Goal: Use online tool/utility: Utilize a website feature to perform a specific function

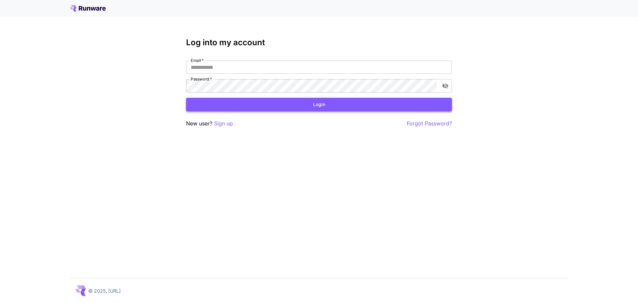
type input "**********"
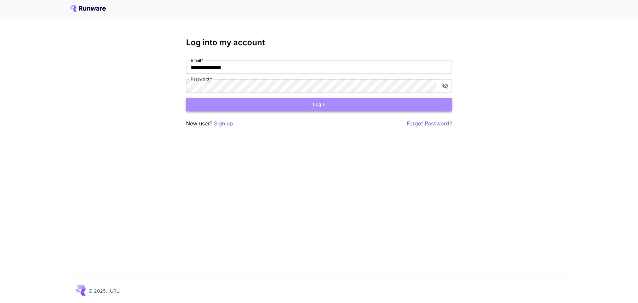
click at [271, 107] on button "Login" at bounding box center [319, 105] width 266 height 14
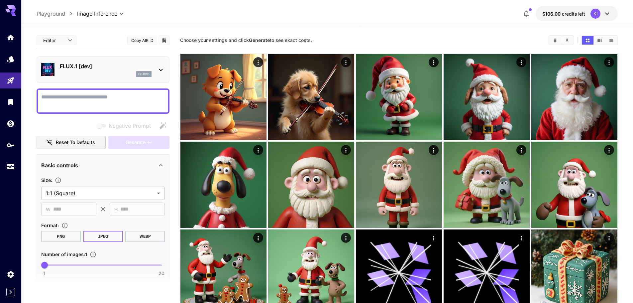
click at [114, 65] on p "FLUX.1 [dev]" at bounding box center [106, 66] width 92 height 8
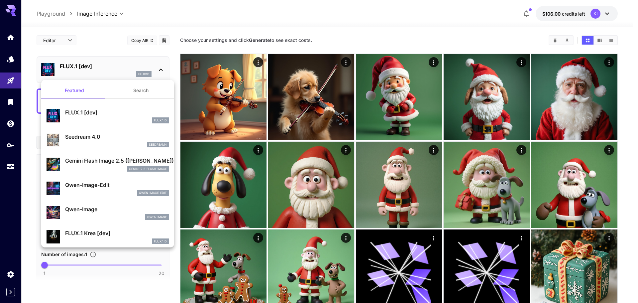
click at [134, 89] on button "Search" at bounding box center [141, 90] width 66 height 16
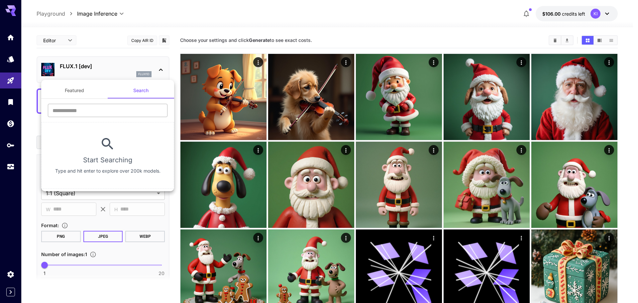
click at [84, 113] on input "text" at bounding box center [108, 110] width 120 height 13
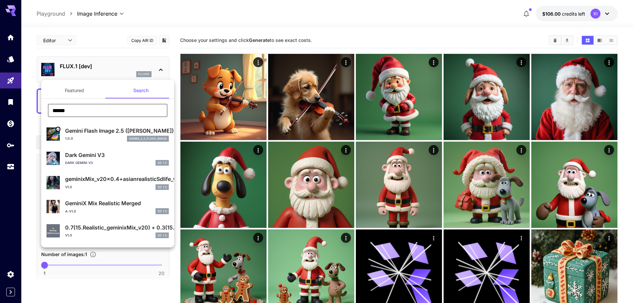
type input "******"
click at [95, 133] on p "Gemini Flash Image 2.5 ([PERSON_NAME])" at bounding box center [117, 131] width 104 height 8
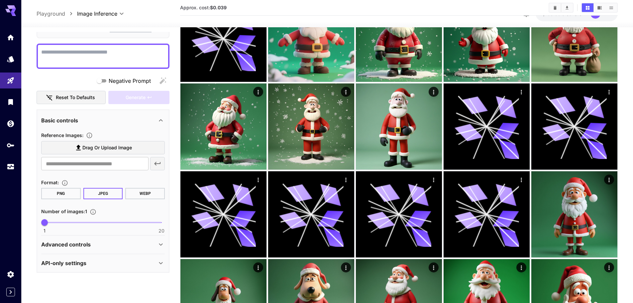
scroll to position [699, 0]
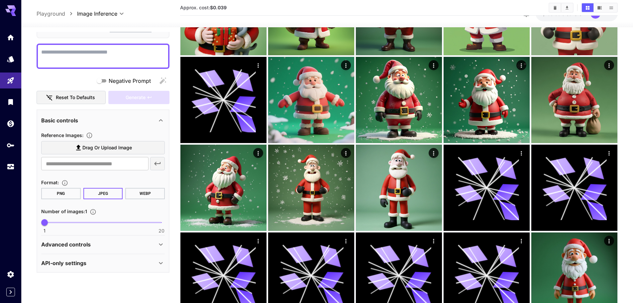
drag, startPoint x: 130, startPoint y: 55, endPoint x: 126, endPoint y: 53, distance: 4.3
click at [129, 54] on textarea "Negative Prompt" at bounding box center [103, 56] width 124 height 16
paste textarea "**********"
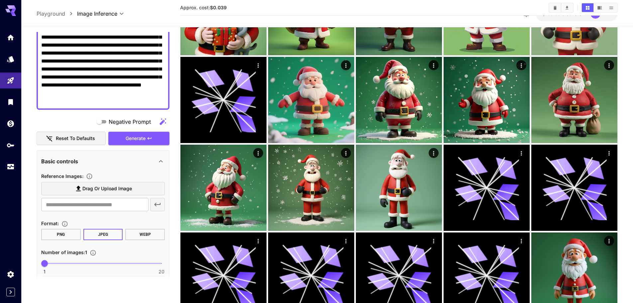
scroll to position [140, 0]
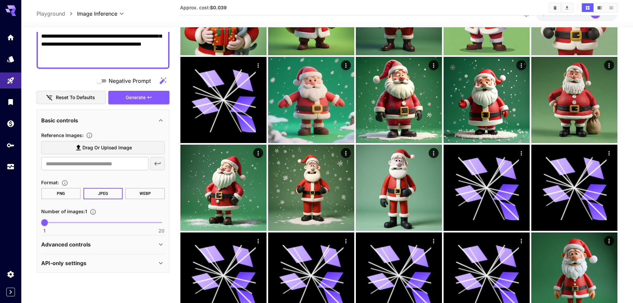
type textarea "**********"
click at [109, 147] on span "Drag or upload image" at bounding box center [107, 148] width 50 height 8
click at [0, 0] on input "Drag or upload image" at bounding box center [0, 0] width 0 height 0
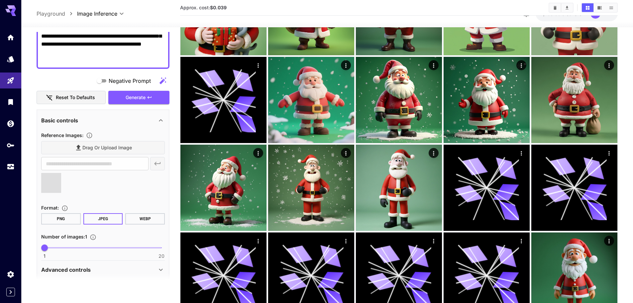
type input "**********"
click at [58, 221] on button "PNG" at bounding box center [61, 218] width 40 height 11
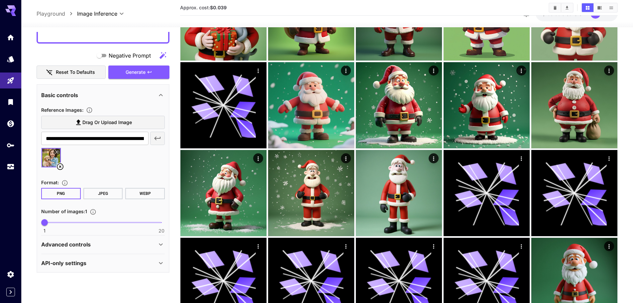
scroll to position [633, 0]
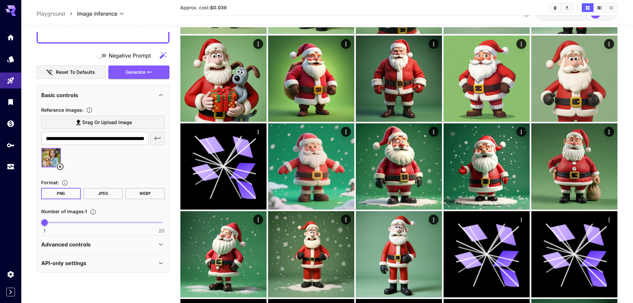
click at [111, 239] on div "Advanced controls" at bounding box center [103, 244] width 124 height 16
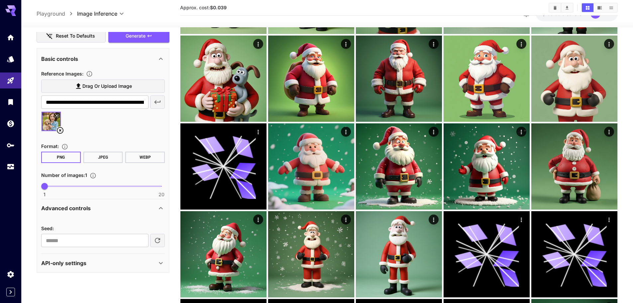
click at [121, 203] on div "Advanced controls" at bounding box center [103, 208] width 124 height 16
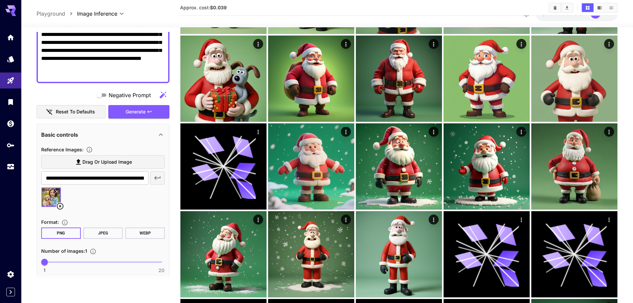
scroll to position [32, 0]
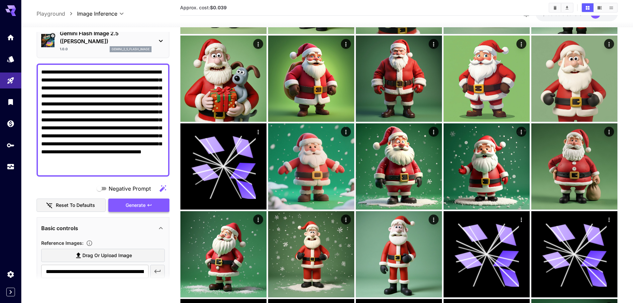
click at [129, 206] on span "Generate" at bounding box center [136, 205] width 20 height 8
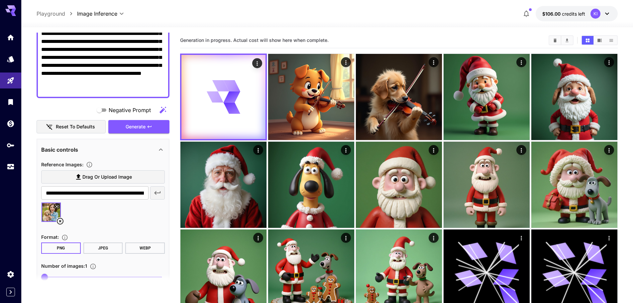
scroll to position [100, 0]
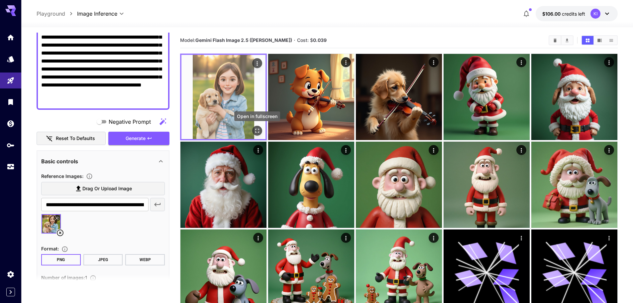
click at [258, 131] on icon "Open in fullscreen" at bounding box center [257, 130] width 7 height 7
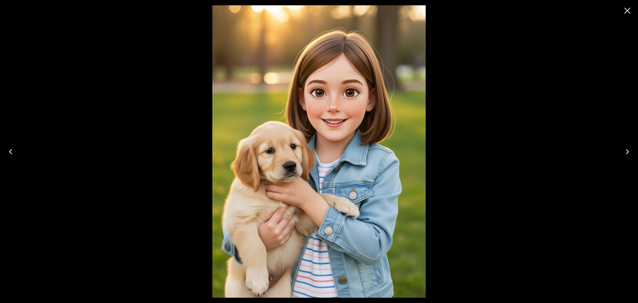
click at [469, 172] on div at bounding box center [319, 151] width 638 height 303
click at [626, 9] on icon "Close" at bounding box center [627, 10] width 11 height 11
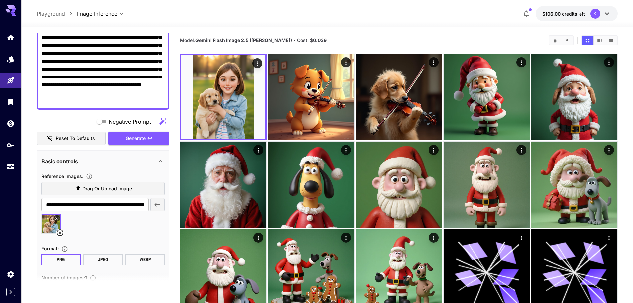
click at [59, 231] on icon at bounding box center [60, 233] width 8 height 8
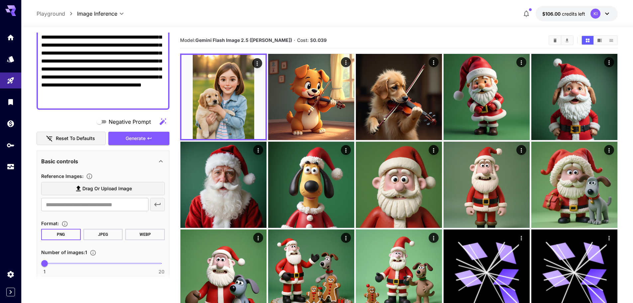
click at [113, 188] on span "Drag or upload image" at bounding box center [107, 188] width 50 height 8
click at [0, 0] on input "Drag or upload image" at bounding box center [0, 0] width 0 height 0
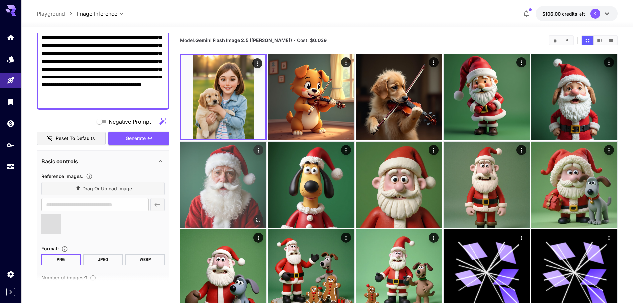
type input "**********"
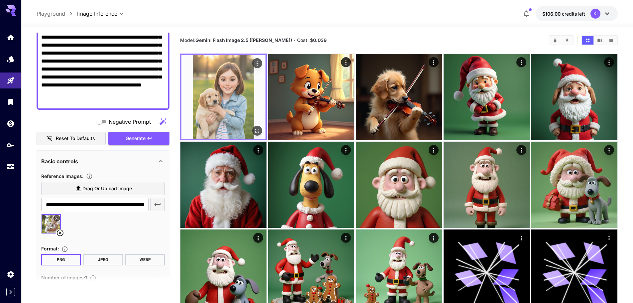
click at [231, 97] on img at bounding box center [223, 97] width 84 height 84
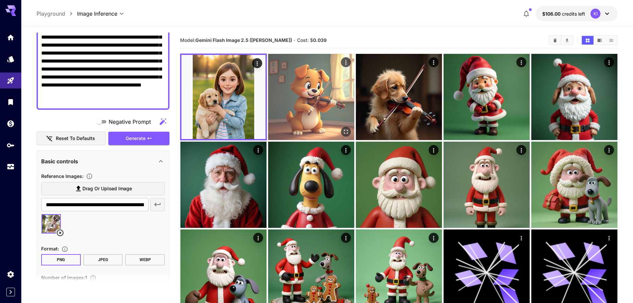
click at [303, 89] on img at bounding box center [311, 97] width 86 height 86
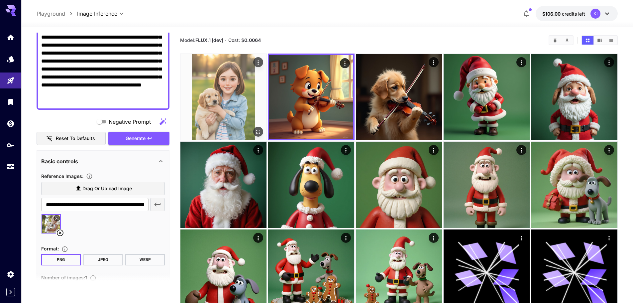
click at [236, 94] on img at bounding box center [223, 97] width 86 height 86
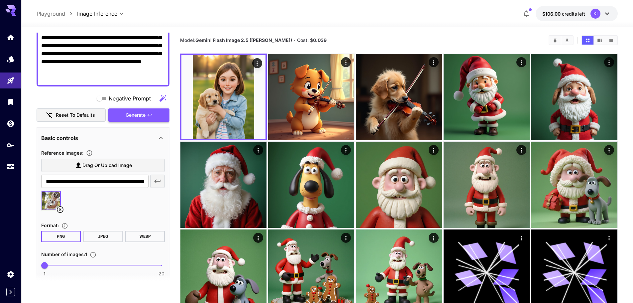
scroll to position [99, 0]
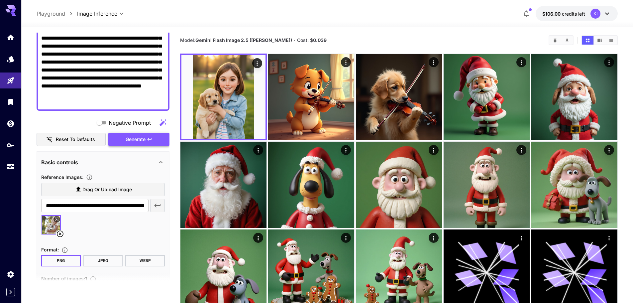
click at [132, 139] on span "Generate" at bounding box center [136, 139] width 20 height 8
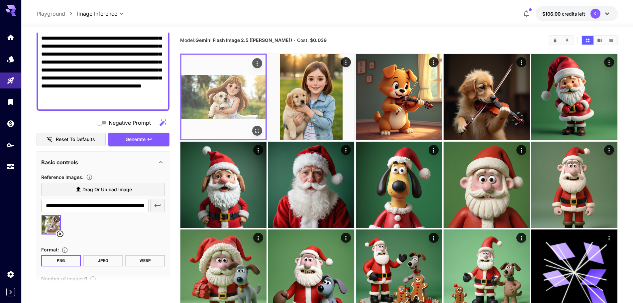
click at [258, 132] on icon "Open in fullscreen" at bounding box center [257, 131] width 4 height 4
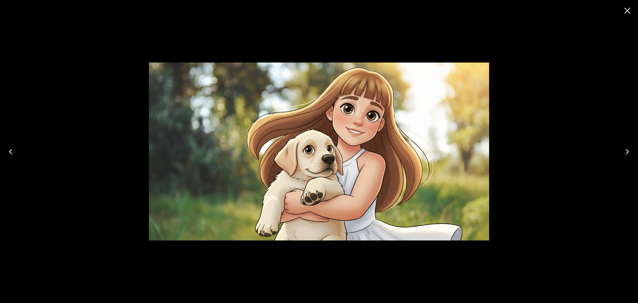
drag, startPoint x: 626, startPoint y: 11, endPoint x: 614, endPoint y: 10, distance: 11.7
click at [626, 11] on icon "Close" at bounding box center [627, 10] width 11 height 11
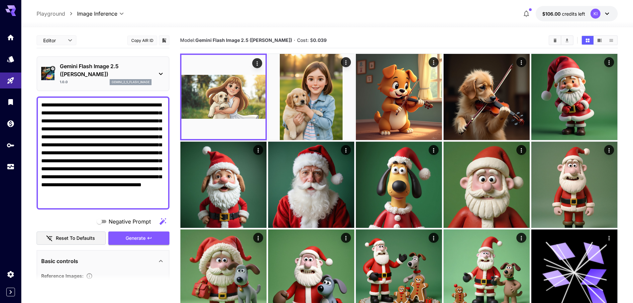
scroll to position [33, 0]
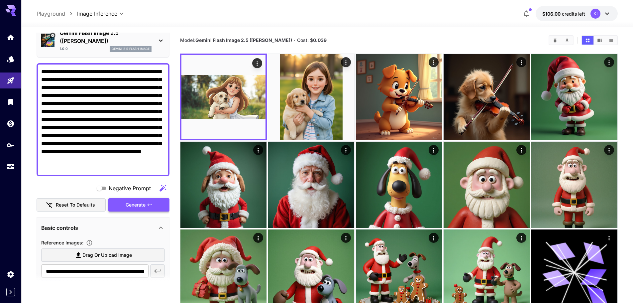
click at [151, 205] on icon "button" at bounding box center [149, 204] width 5 height 5
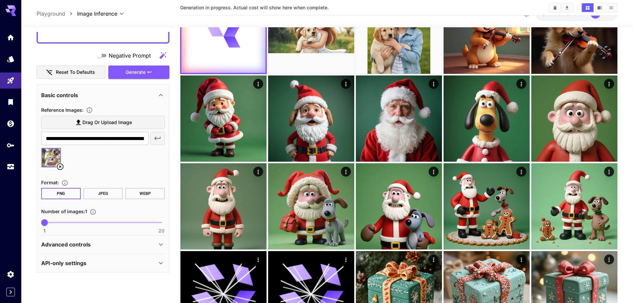
scroll to position [66, 0]
click at [120, 245] on div "Advanced controls" at bounding box center [99, 244] width 116 height 8
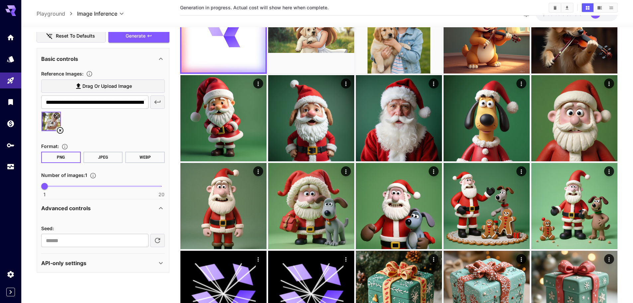
click at [152, 206] on div "Advanced controls" at bounding box center [99, 208] width 116 height 8
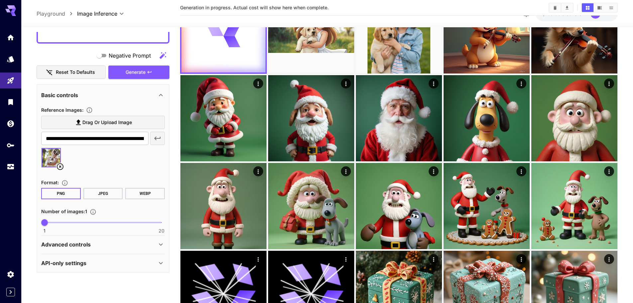
scroll to position [165, 0]
click at [148, 268] on div "API-only settings" at bounding box center [103, 263] width 124 height 16
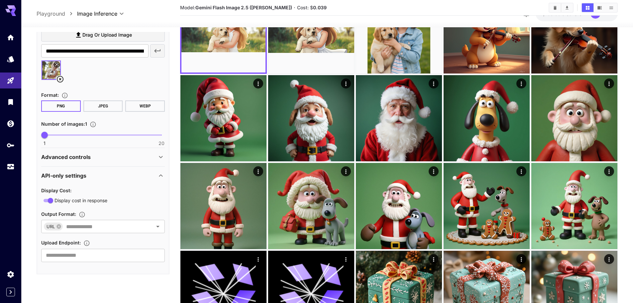
scroll to position [254, 0]
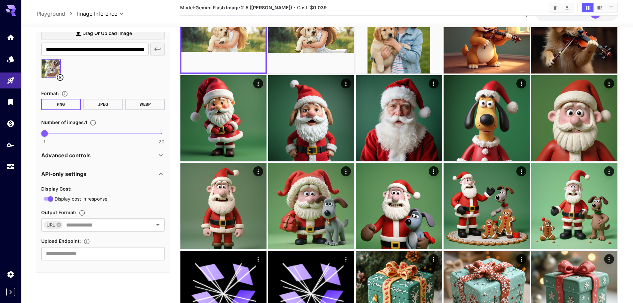
click at [157, 172] on icon at bounding box center [161, 174] width 8 height 8
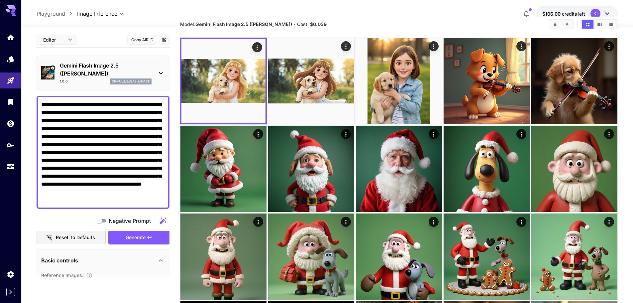
scroll to position [0, 0]
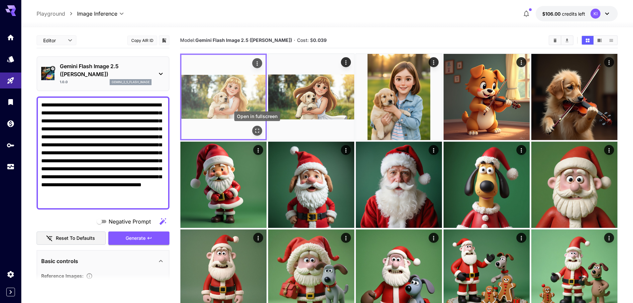
click at [255, 131] on icon "Open in fullscreen" at bounding box center [257, 130] width 7 height 7
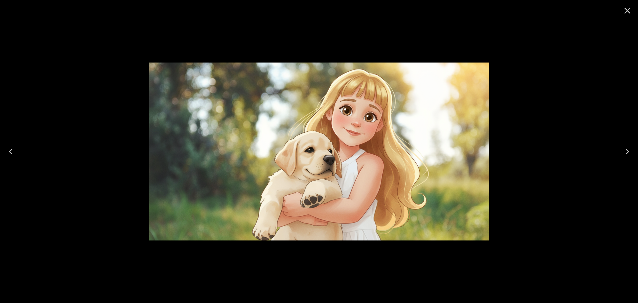
click at [625, 12] on icon "Close" at bounding box center [627, 10] width 11 height 11
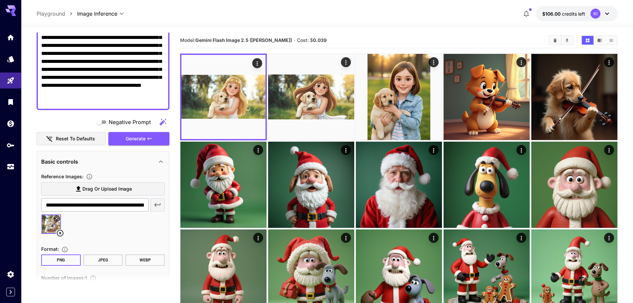
scroll to position [99, 0]
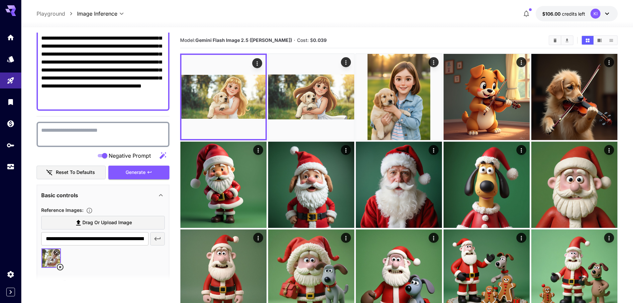
click at [92, 139] on textarea "Negative Prompt" at bounding box center [103, 134] width 124 height 16
type textarea "**"
click at [126, 171] on span "Generate" at bounding box center [136, 172] width 20 height 8
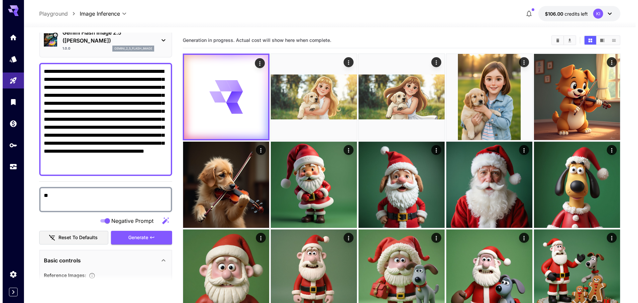
scroll to position [33, 0]
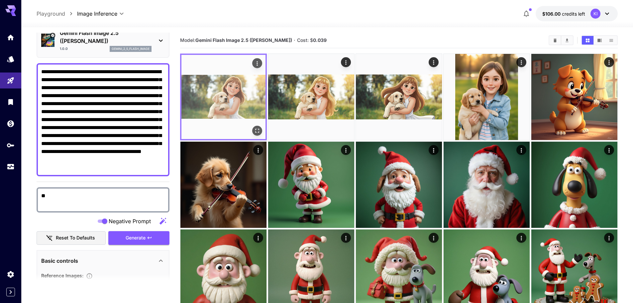
click at [256, 129] on icon "Open in fullscreen" at bounding box center [257, 131] width 4 height 4
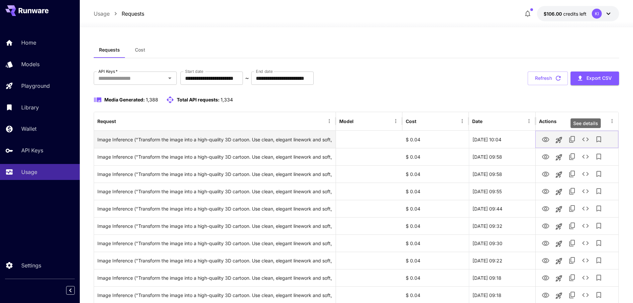
click at [587, 137] on icon "See details" at bounding box center [586, 139] width 8 height 8
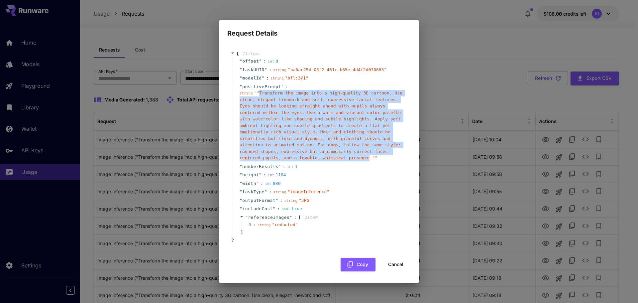
drag, startPoint x: 376, startPoint y: 155, endPoint x: 258, endPoint y: 98, distance: 130.8
click at [258, 98] on span "" "Transform the image into a high-quality 3D cartoon. Use clean, elegant linew…" at bounding box center [321, 125] width 163 height 70
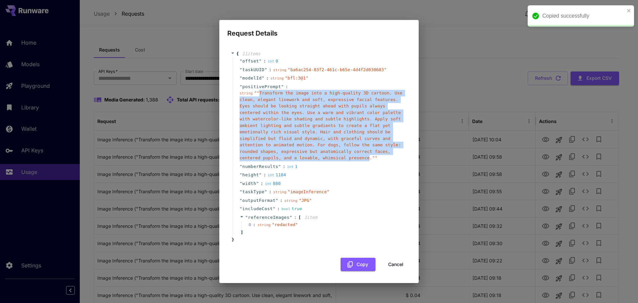
copy span "Transform the image into a high-quality 3D cartoon. Use clean, elegant linework…"
click at [397, 260] on button "Cancel" at bounding box center [396, 265] width 30 height 14
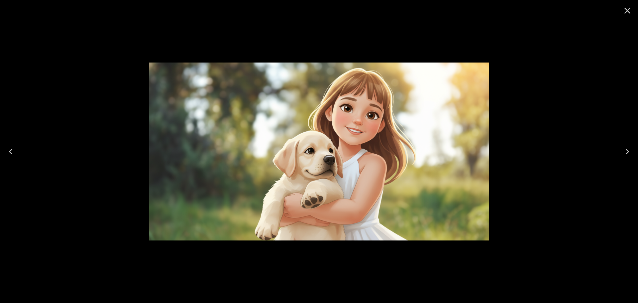
scroll to position [33, 0]
click at [626, 11] on icon "Close" at bounding box center [627, 10] width 11 height 11
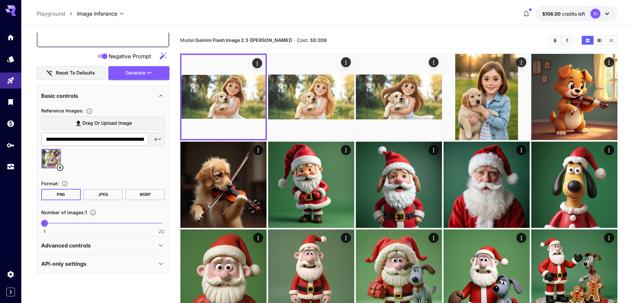
drag, startPoint x: 58, startPoint y: 168, endPoint x: 83, endPoint y: 165, distance: 24.9
click at [58, 169] on icon at bounding box center [60, 168] width 8 height 8
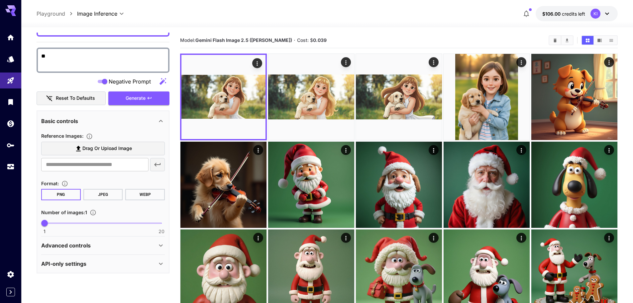
click at [115, 148] on span "Drag or upload image" at bounding box center [107, 148] width 50 height 8
click at [0, 0] on input "Drag or upload image" at bounding box center [0, 0] width 0 height 0
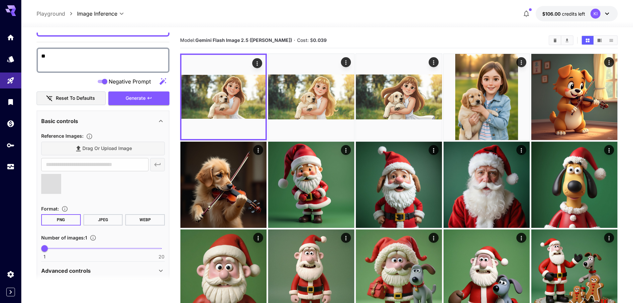
type input "**********"
click at [137, 99] on span "Generate" at bounding box center [136, 98] width 20 height 8
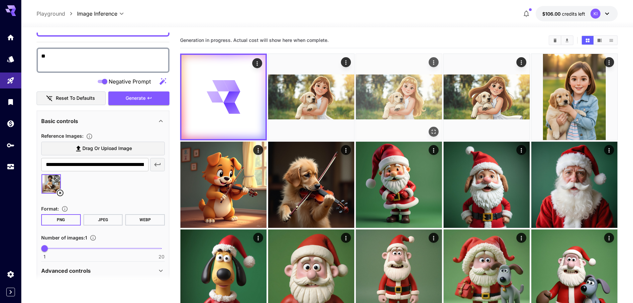
click at [305, 85] on img at bounding box center [311, 97] width 86 height 86
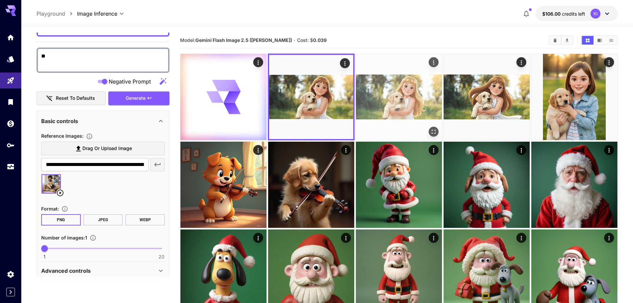
click at [393, 97] on img at bounding box center [399, 97] width 86 height 86
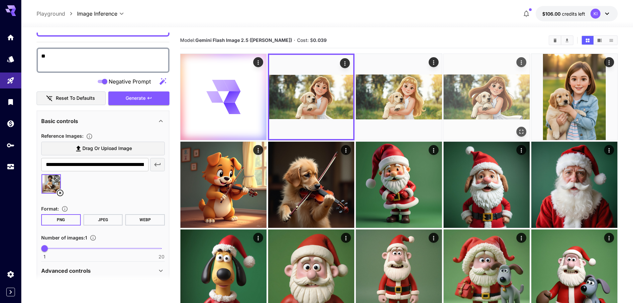
click at [474, 94] on img at bounding box center [487, 97] width 86 height 86
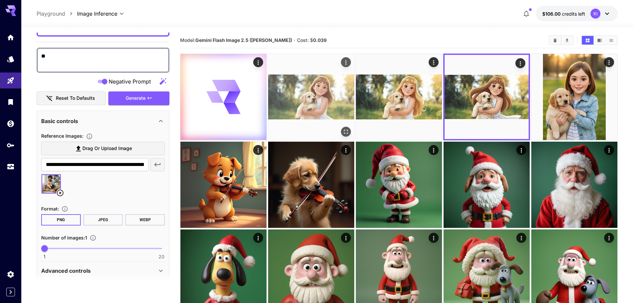
drag, startPoint x: 409, startPoint y: 94, endPoint x: 323, endPoint y: 94, distance: 85.4
click at [408, 94] on img at bounding box center [399, 97] width 86 height 86
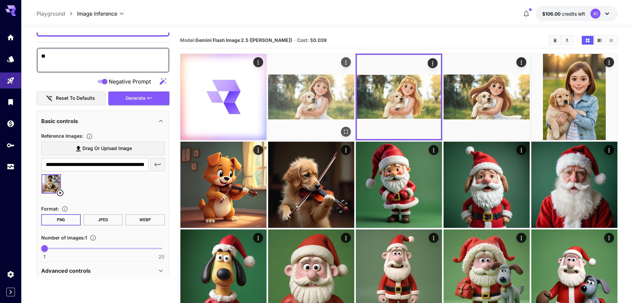
click at [307, 95] on img at bounding box center [311, 97] width 86 height 86
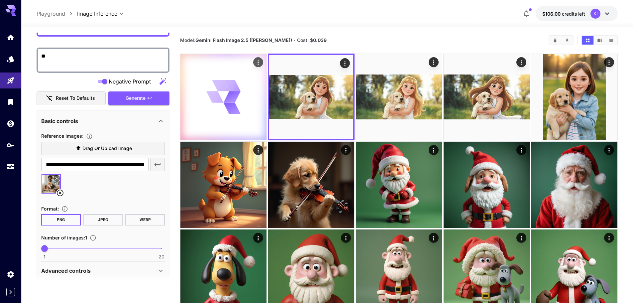
click at [245, 97] on div at bounding box center [223, 97] width 86 height 86
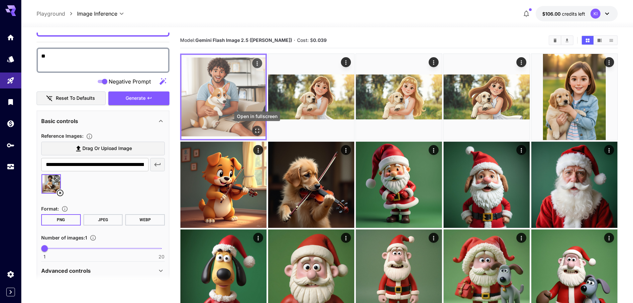
click at [256, 129] on icon "Open in fullscreen" at bounding box center [257, 131] width 4 height 4
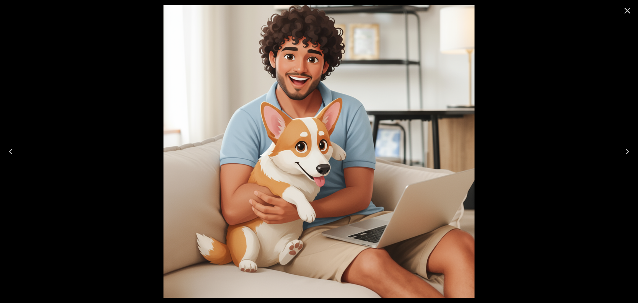
click at [626, 10] on icon "Close" at bounding box center [627, 10] width 11 height 11
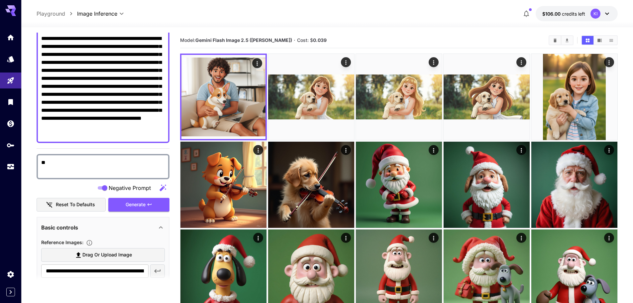
scroll to position [0, 0]
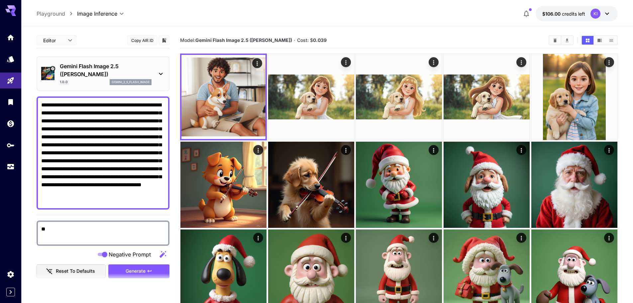
click at [130, 108] on textarea "**********" at bounding box center [103, 153] width 124 height 104
click at [138, 104] on textarea "**********" at bounding box center [103, 153] width 124 height 104
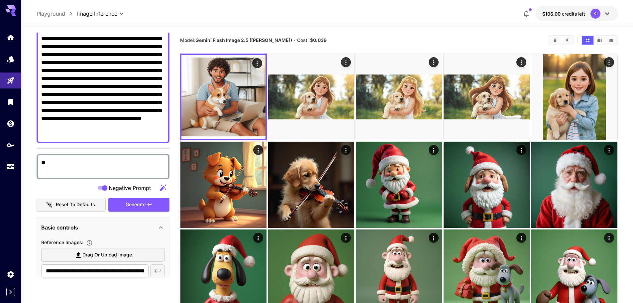
click at [143, 135] on textarea "**********" at bounding box center [103, 87] width 124 height 104
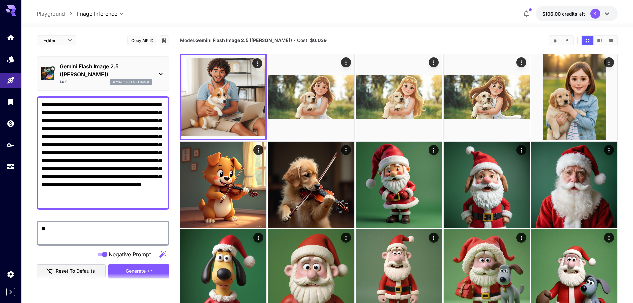
click at [163, 103] on textarea "**********" at bounding box center [103, 153] width 124 height 104
type textarea "**********"
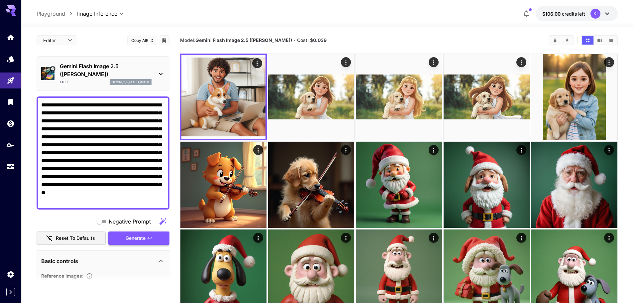
click at [138, 238] on span "Generate" at bounding box center [136, 238] width 20 height 8
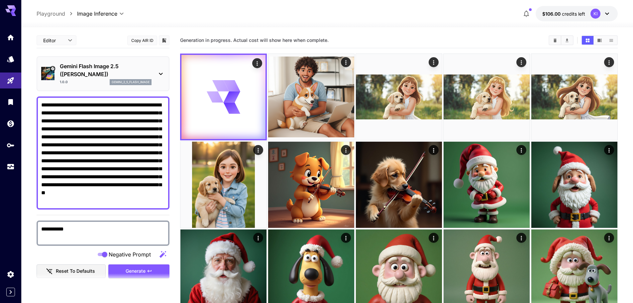
type textarea "**********"
click at [159, 253] on icon "button" at bounding box center [163, 254] width 8 height 8
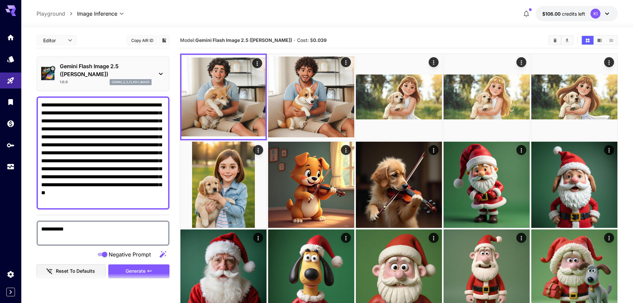
click at [144, 274] on section at bounding box center [103, 281] width 133 height 17
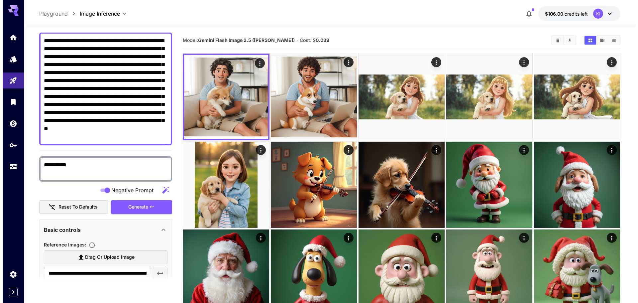
scroll to position [133, 0]
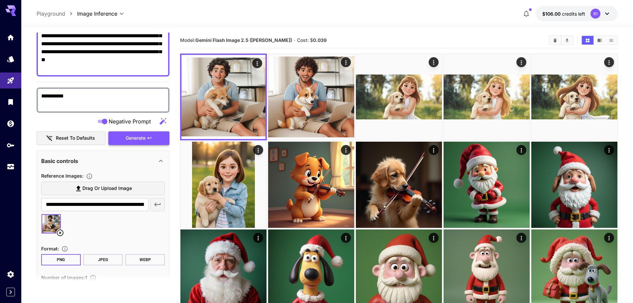
click at [134, 142] on span "Generate" at bounding box center [136, 138] width 20 height 8
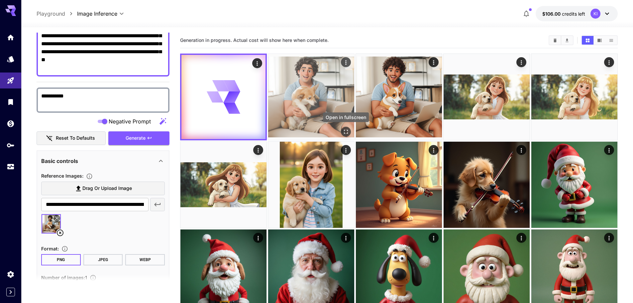
click at [348, 128] on icon "Open in fullscreen" at bounding box center [346, 131] width 7 height 7
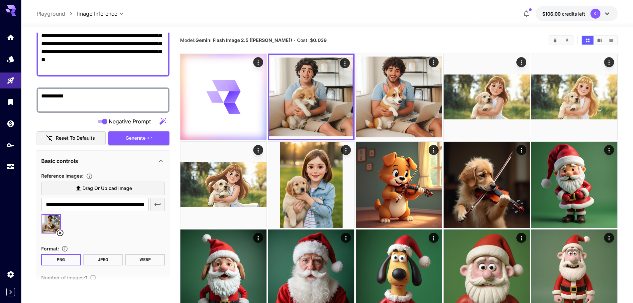
click at [56, 219] on icon at bounding box center [57, 217] width 3 height 3
